Goal: Browse casually: Explore the website without a specific task or goal

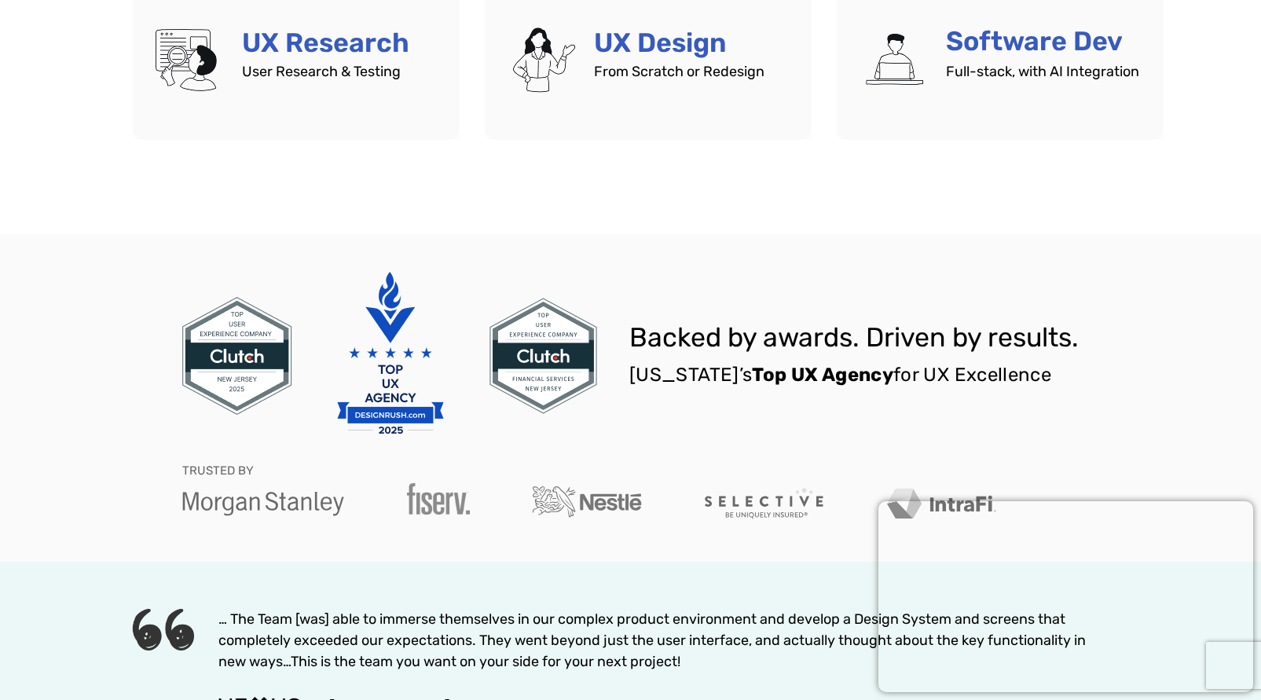
click at [897, 282] on div "Backed by awards. Driven by results. New Jersey’s Top UX Agency for UX Excellen…" at bounding box center [631, 398] width 1022 height 328
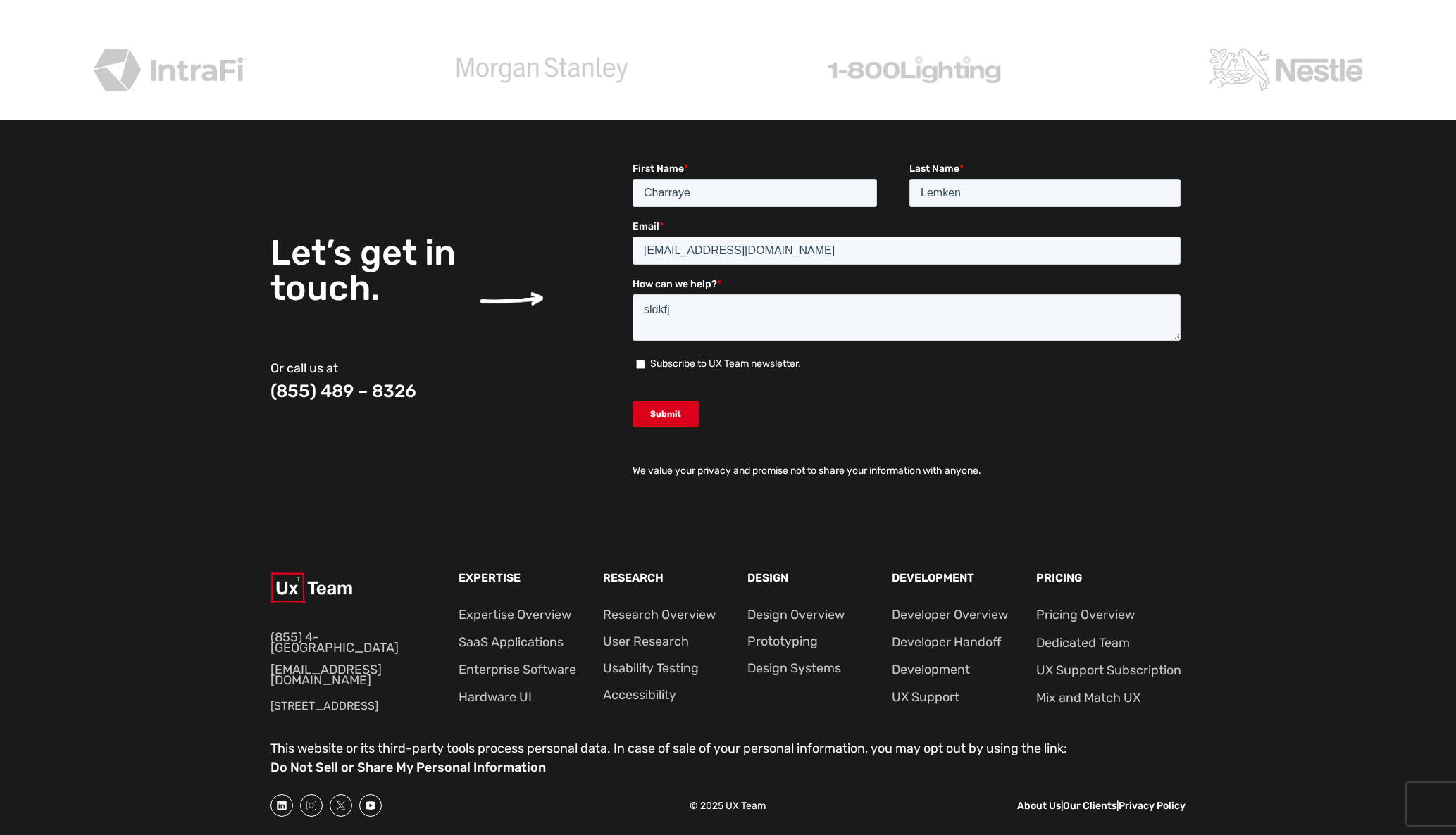
scroll to position [5221, 0]
